Goal: Browse casually

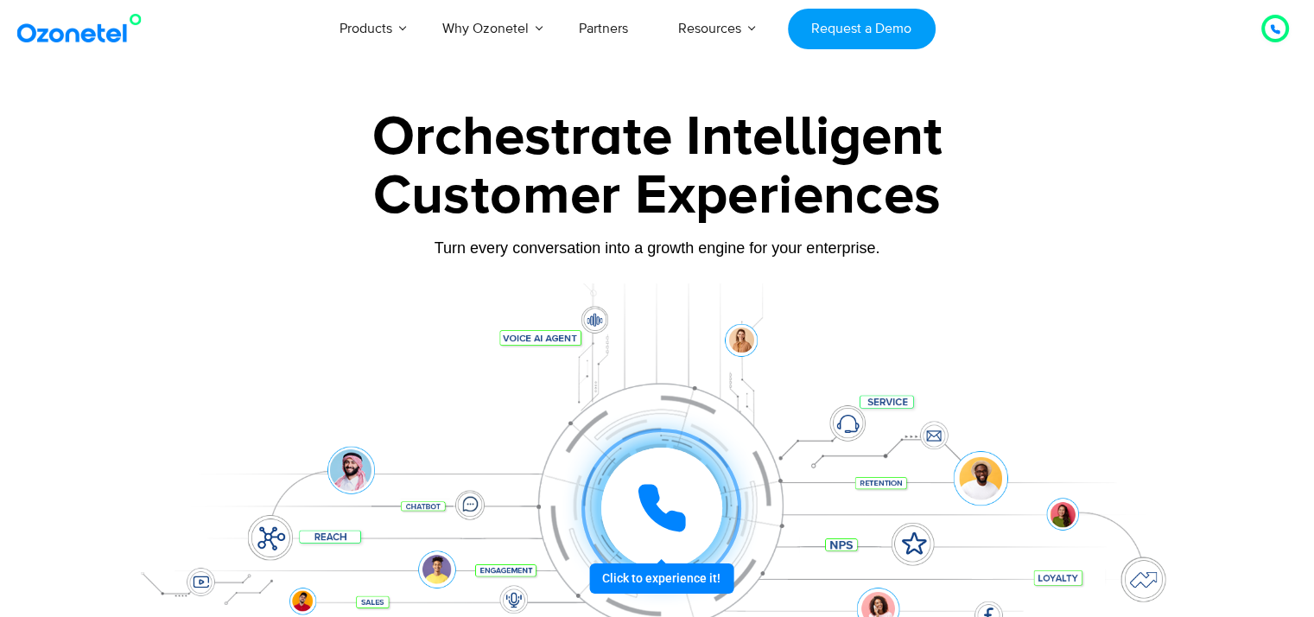
click at [662, 569] on div at bounding box center [661, 508] width 142 height 142
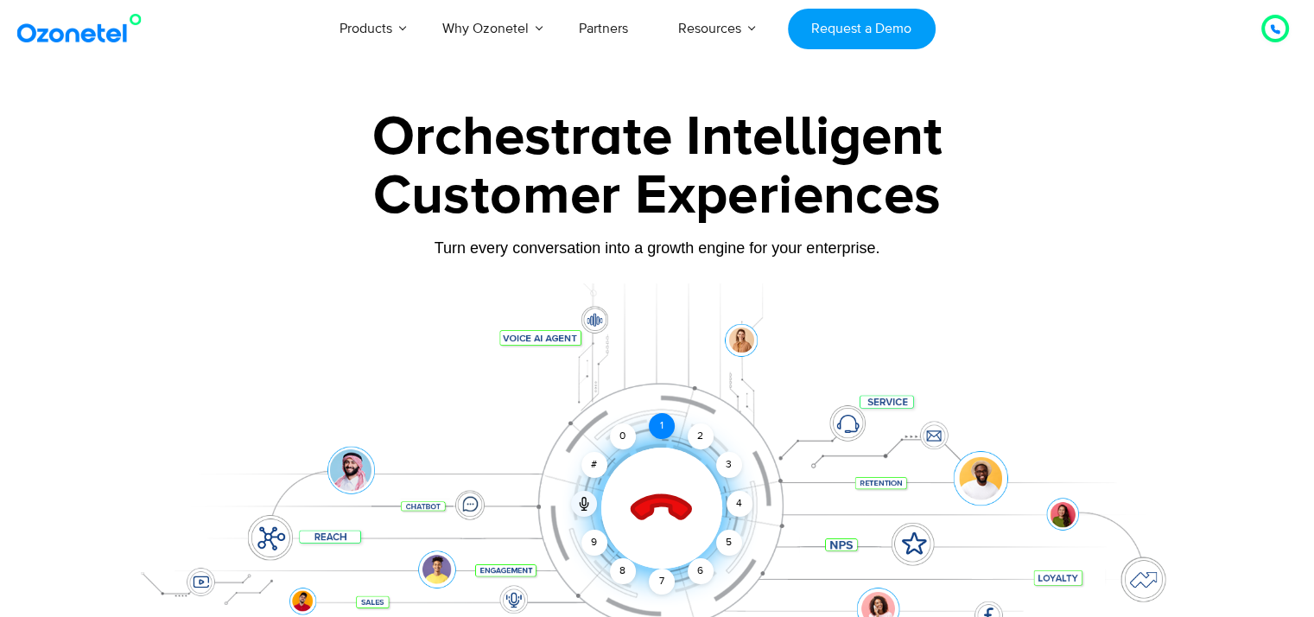
click at [660, 423] on div "1" at bounding box center [662, 426] width 26 height 26
click at [701, 435] on div "2" at bounding box center [701, 436] width 26 height 26
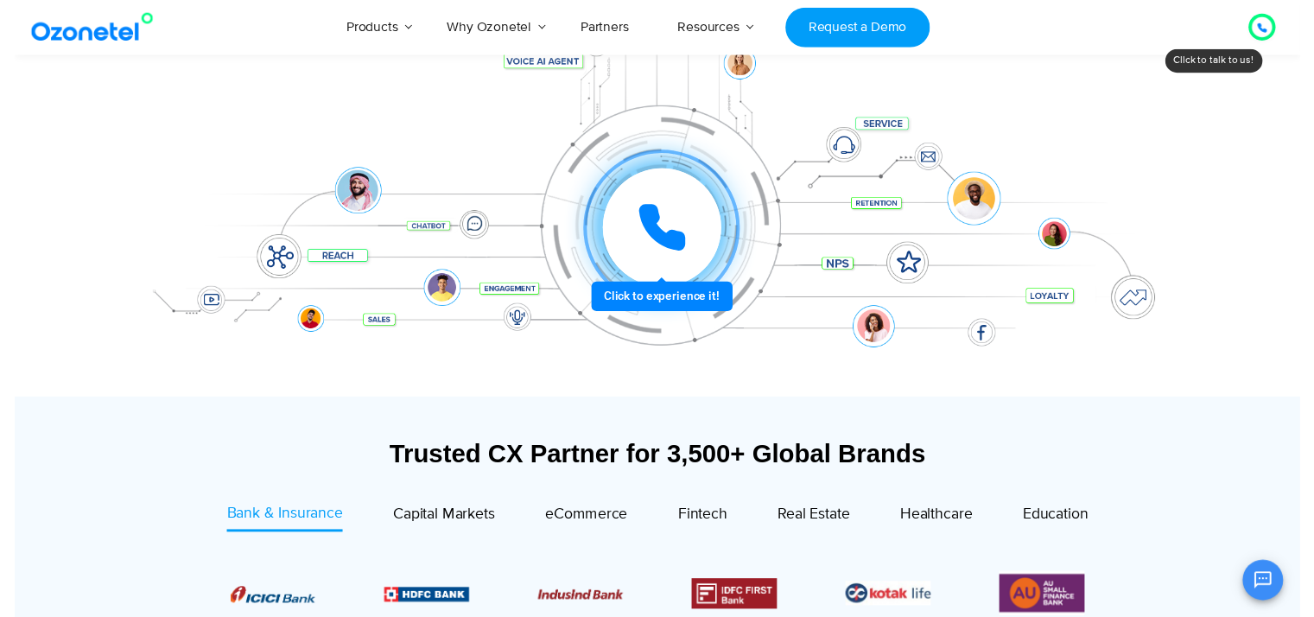
scroll to position [68, 0]
